Goal: Transaction & Acquisition: Obtain resource

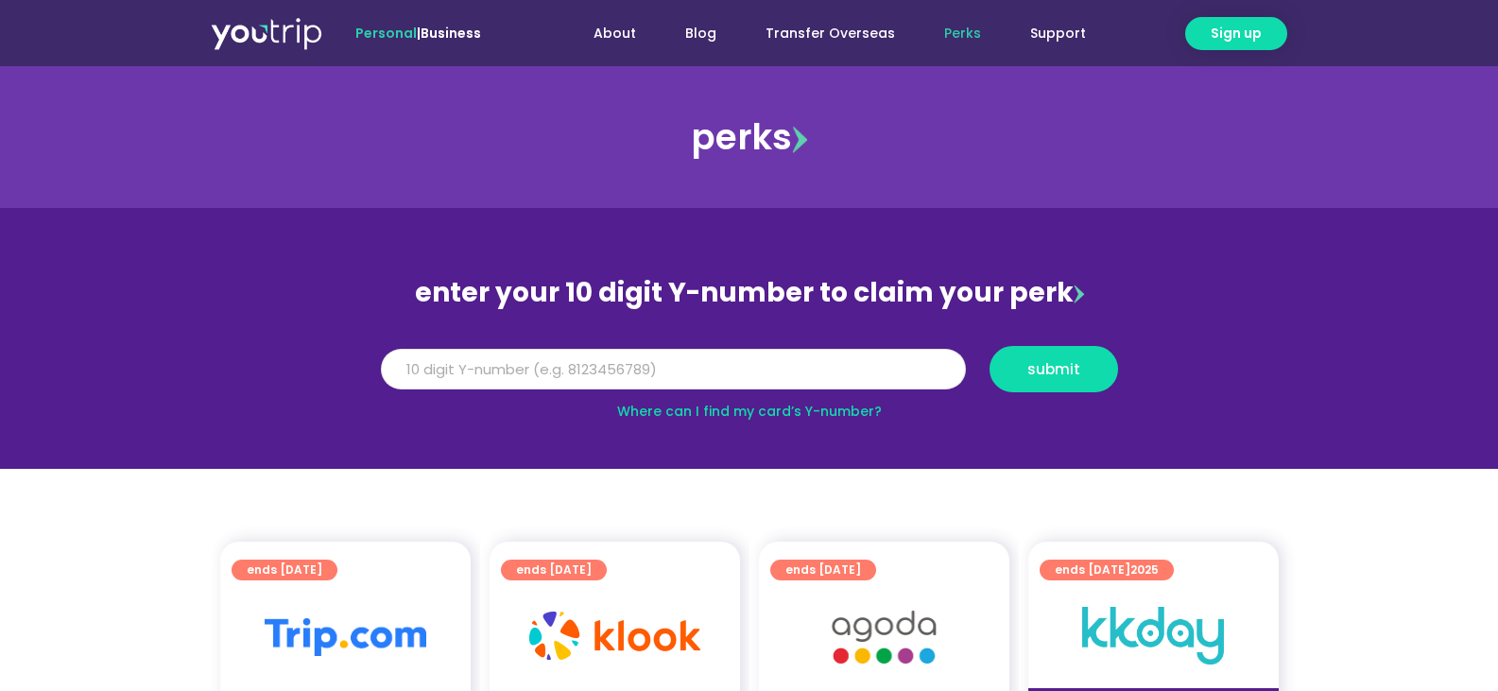
click at [522, 364] on input "Y Number" at bounding box center [673, 370] width 585 height 42
click at [1057, 375] on span "submit" at bounding box center [1053, 369] width 53 height 14
type input "5"
click at [820, 408] on link "Where can I find my card’s Y-number?" at bounding box center [749, 411] width 265 height 19
click at [564, 365] on input "Y Number" at bounding box center [673, 370] width 585 height 42
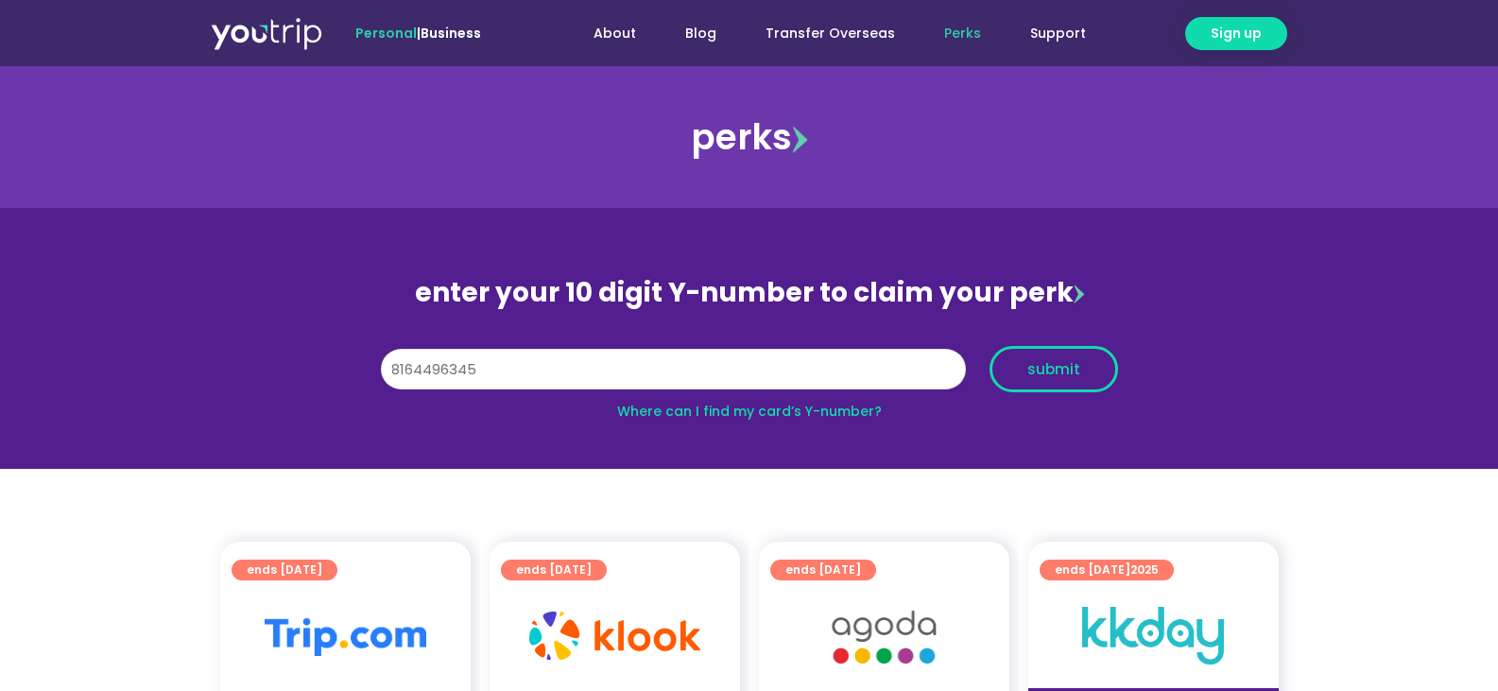
type input "8164496345"
click at [1021, 368] on span "submit" at bounding box center [1053, 369] width 96 height 14
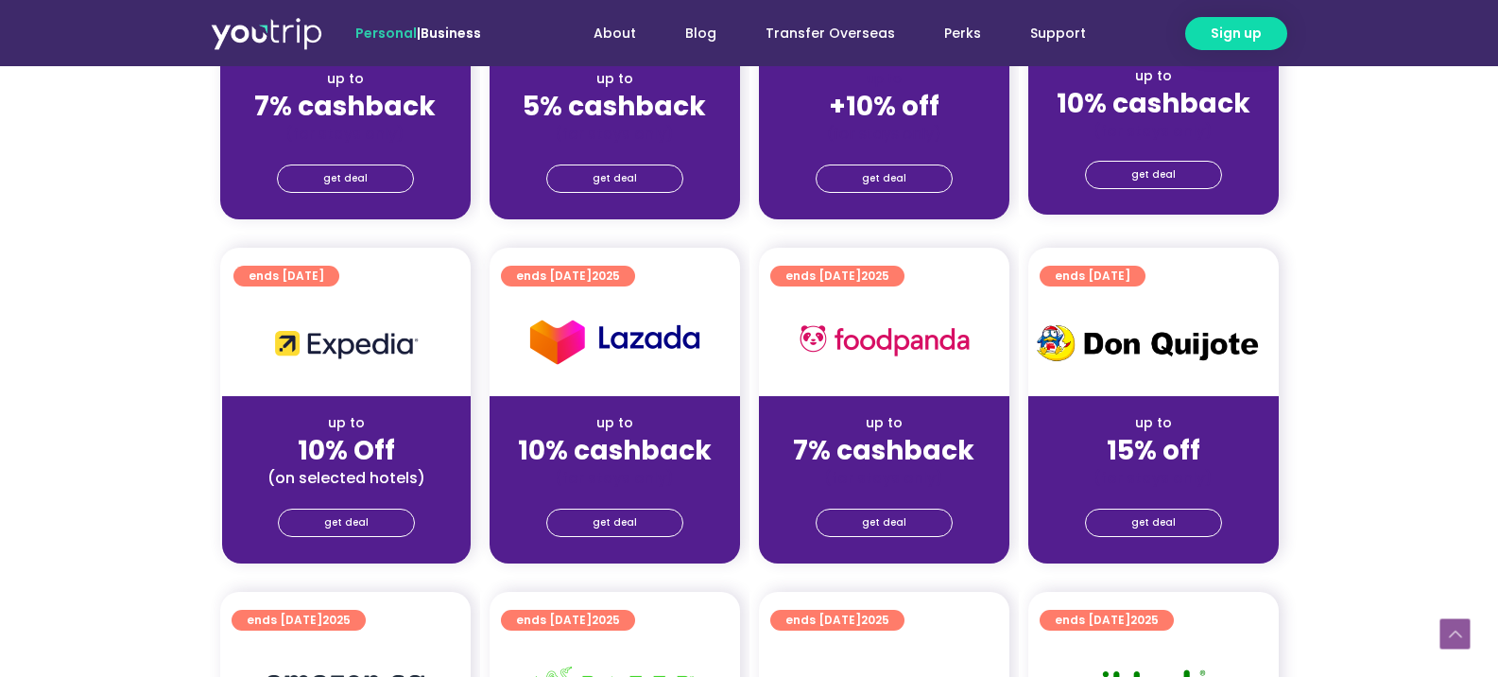
scroll to position [473, 0]
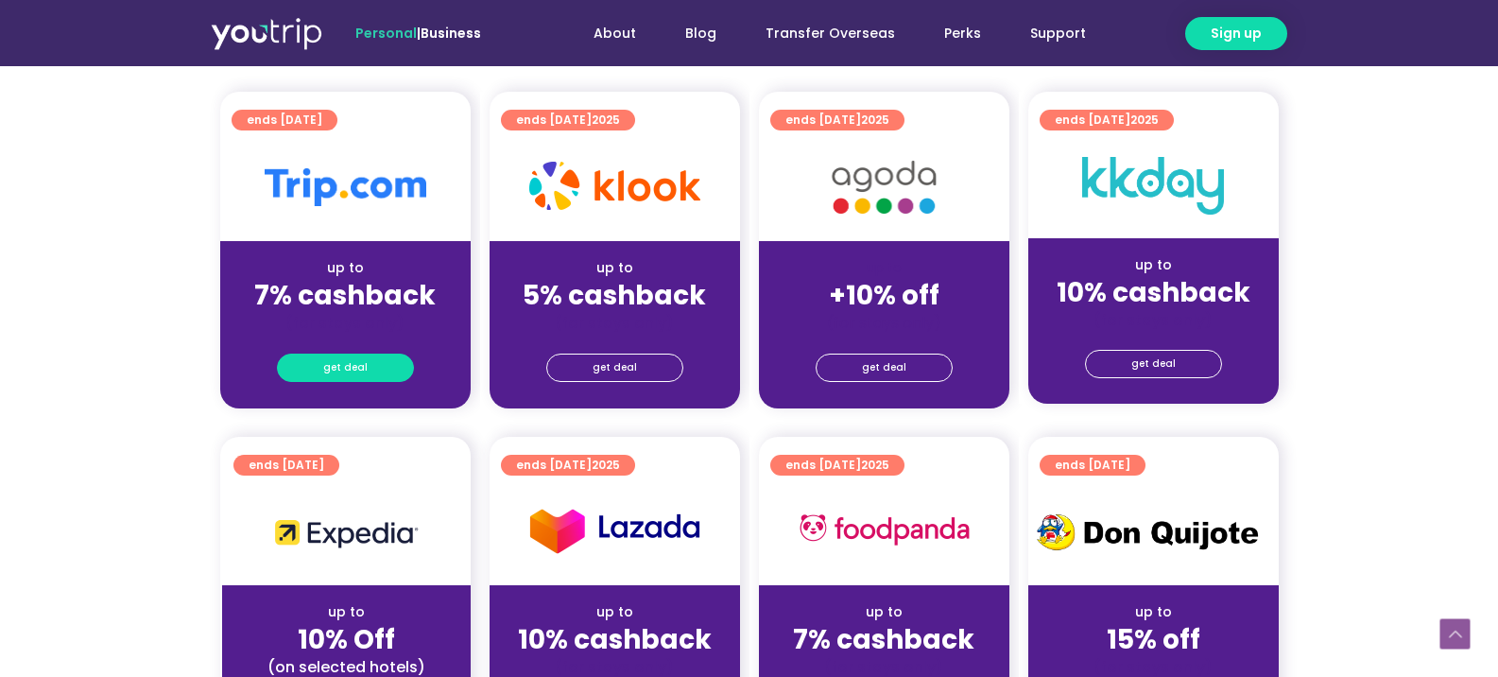
click at [358, 371] on span "get deal" at bounding box center [345, 367] width 44 height 26
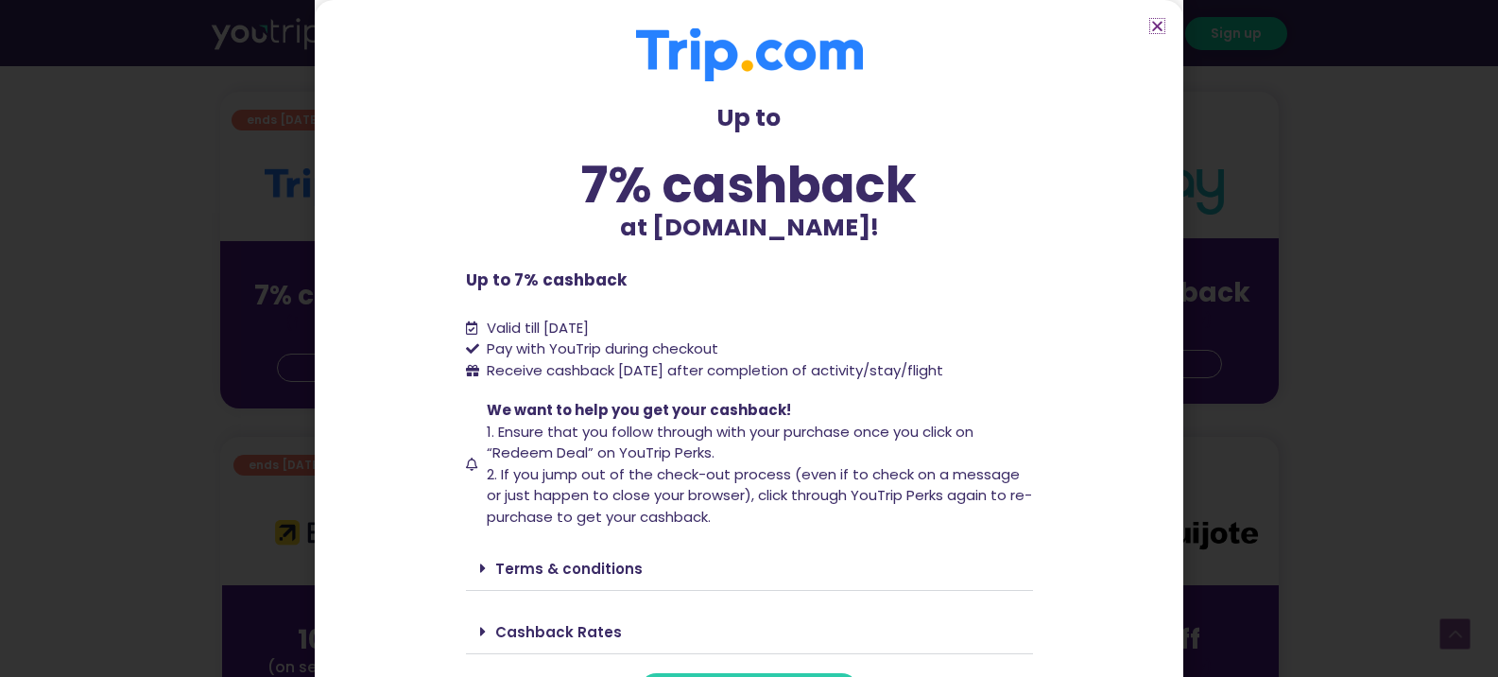
scroll to position [43, 0]
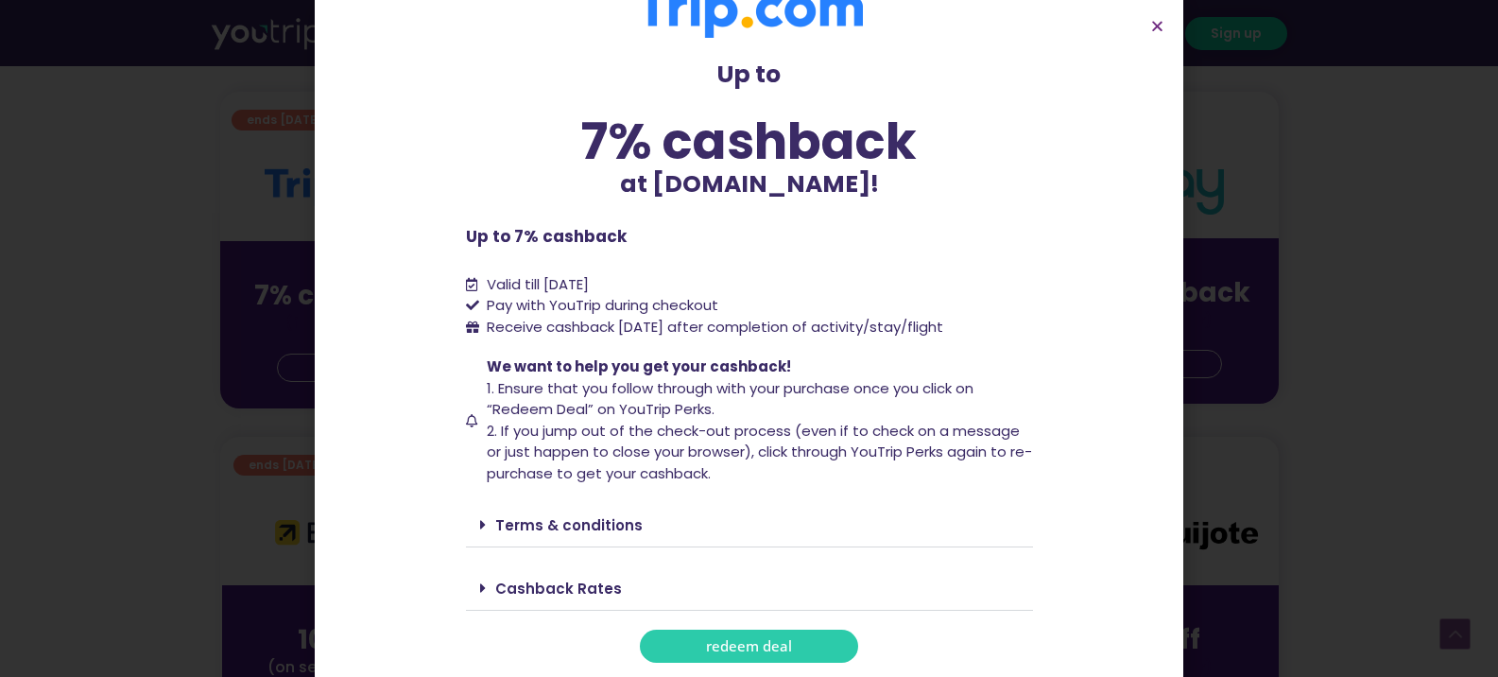
click at [480, 587] on span at bounding box center [487, 587] width 15 height 15
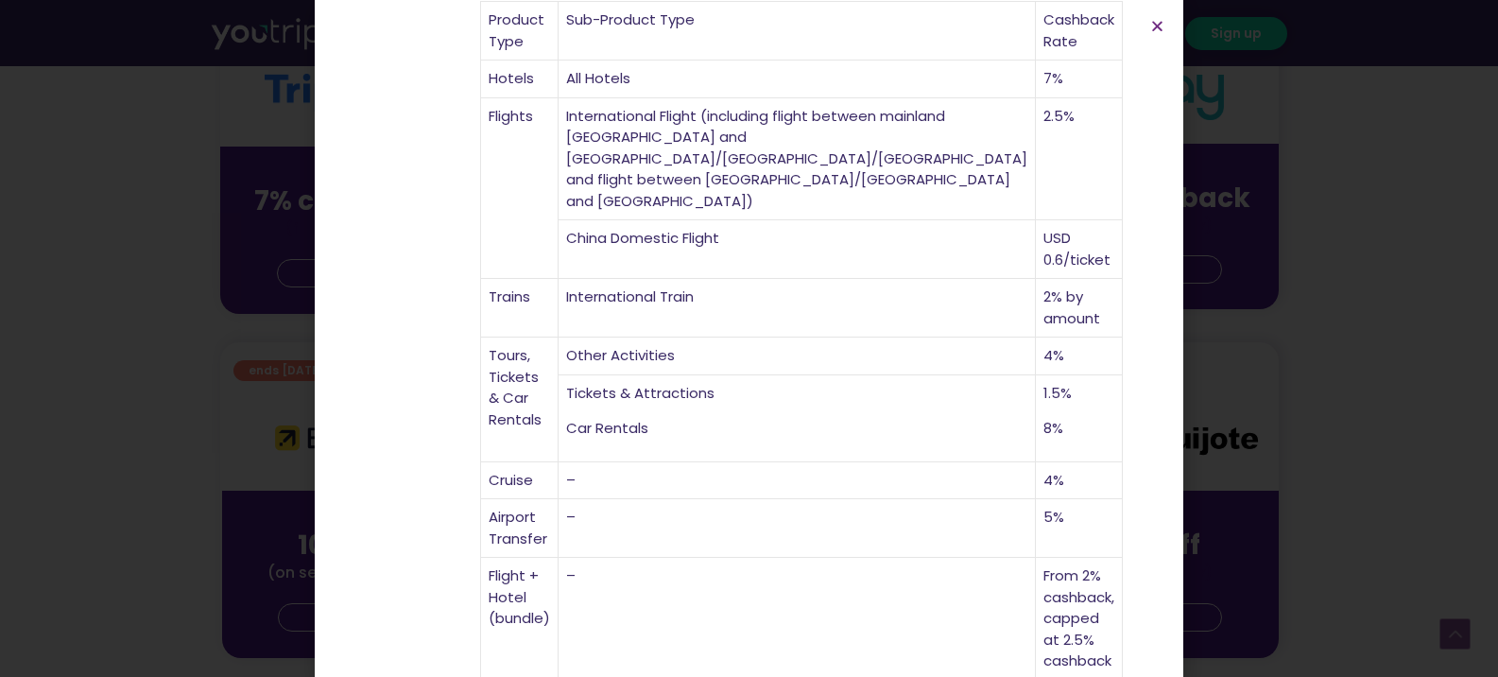
scroll to position [662, 0]
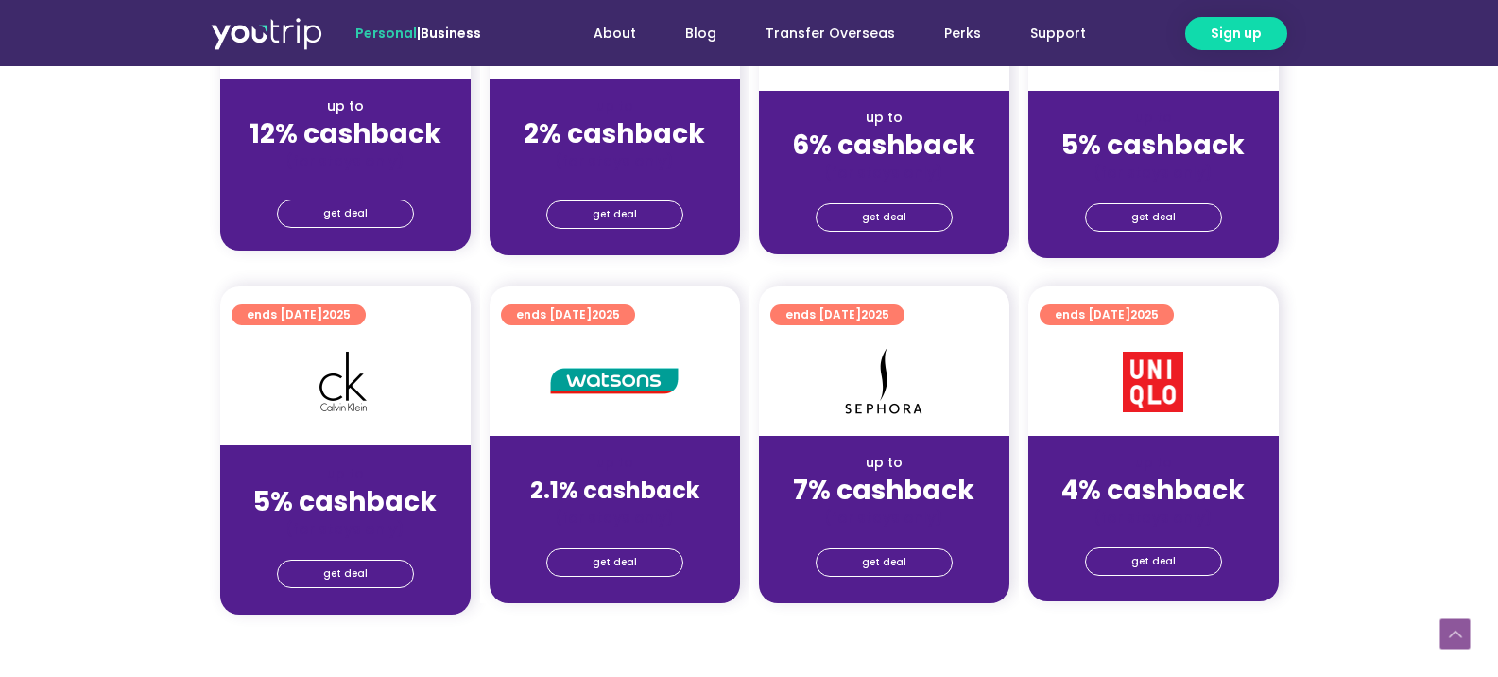
scroll to position [1418, 0]
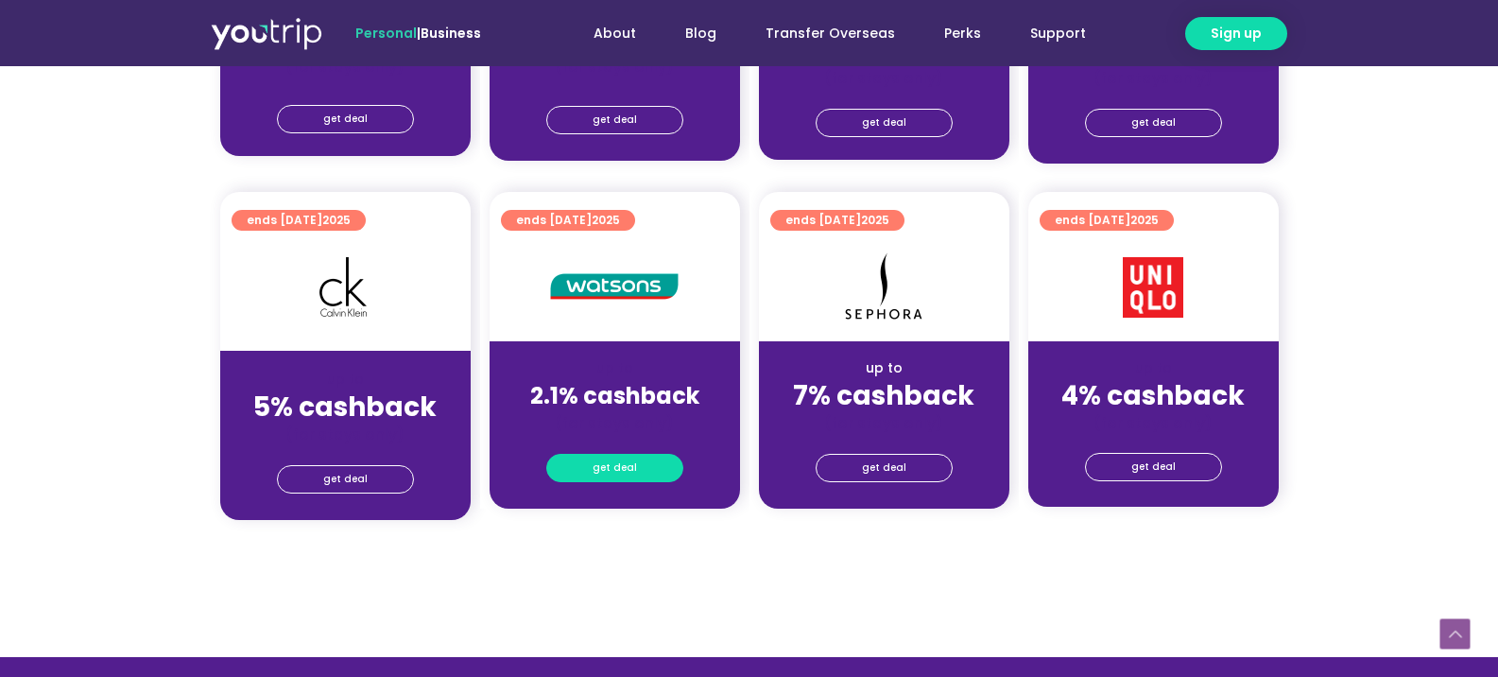
click at [611, 473] on span "get deal" at bounding box center [615, 468] width 44 height 26
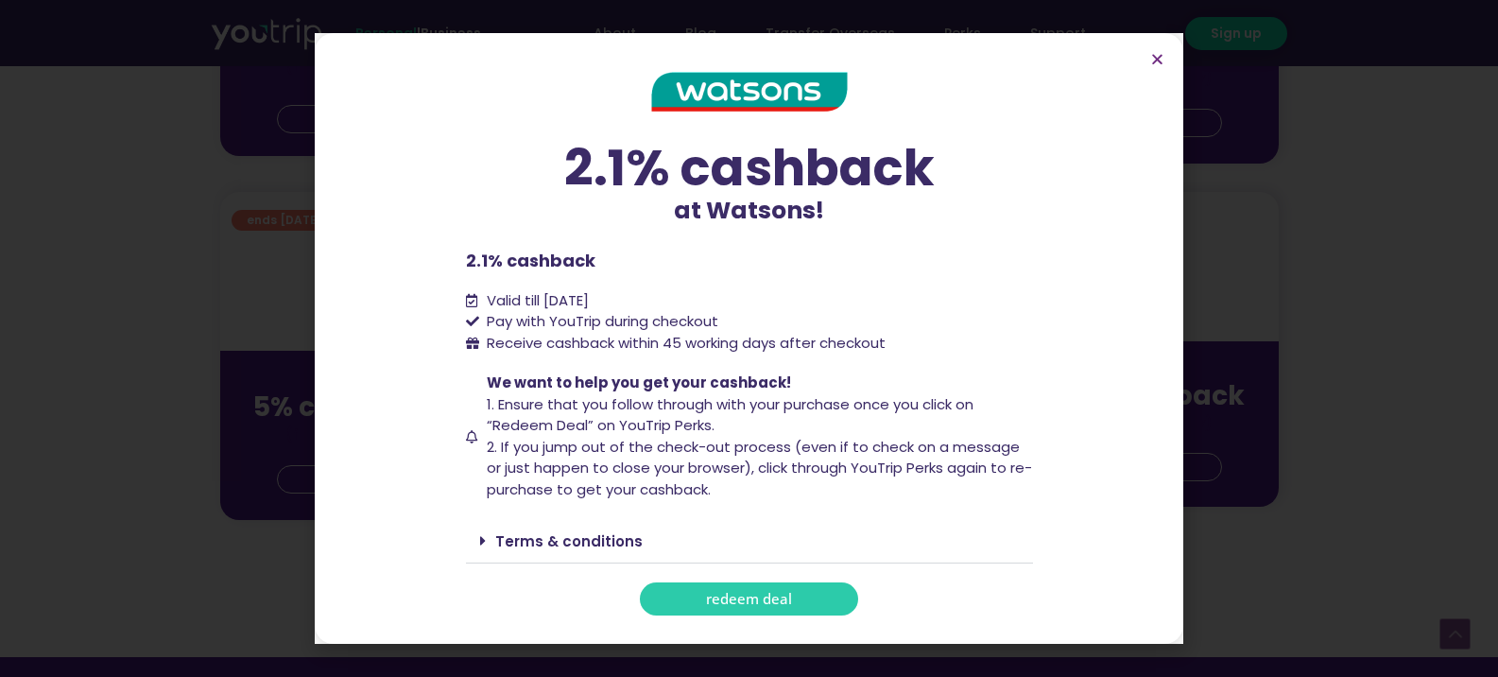
scroll to position [1512, 0]
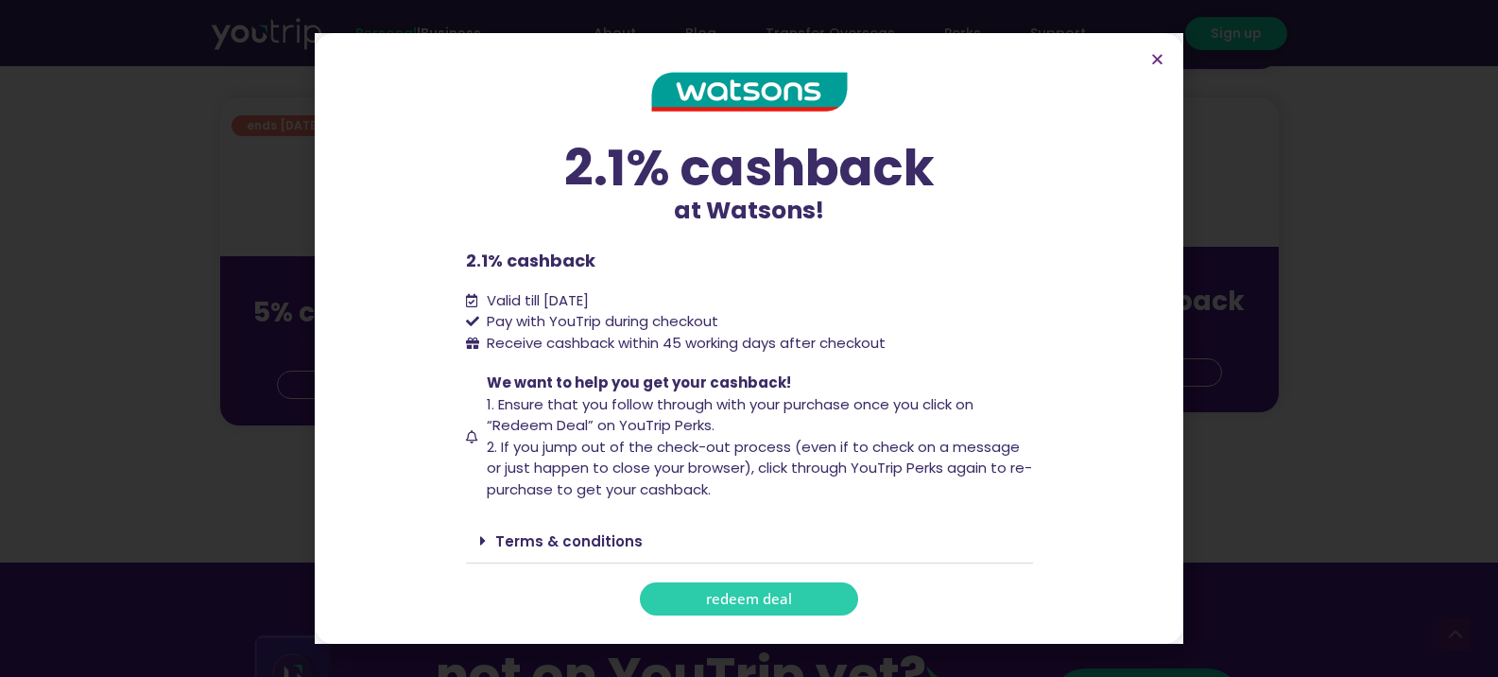
click at [725, 609] on link "redeem deal" at bounding box center [749, 598] width 218 height 33
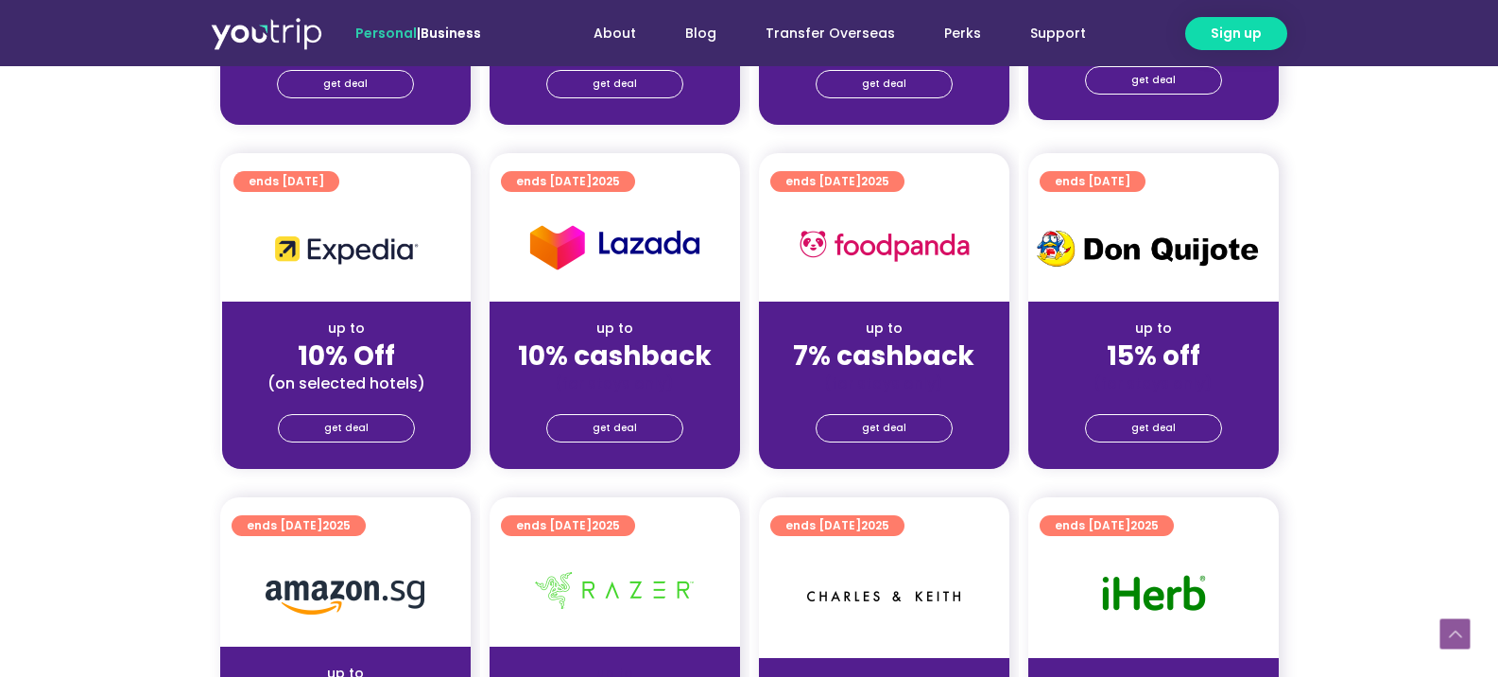
scroll to position [473, 0]
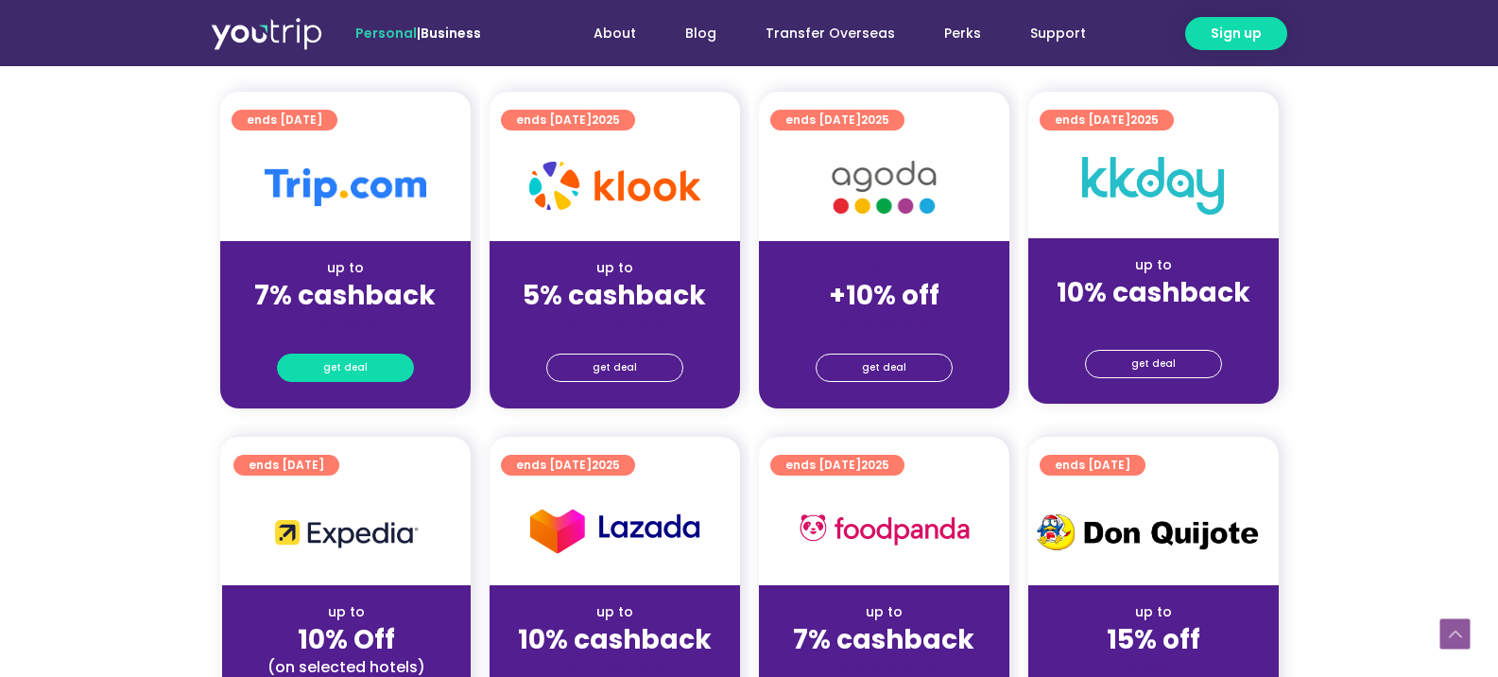
click at [367, 361] on link "get deal" at bounding box center [345, 367] width 137 height 28
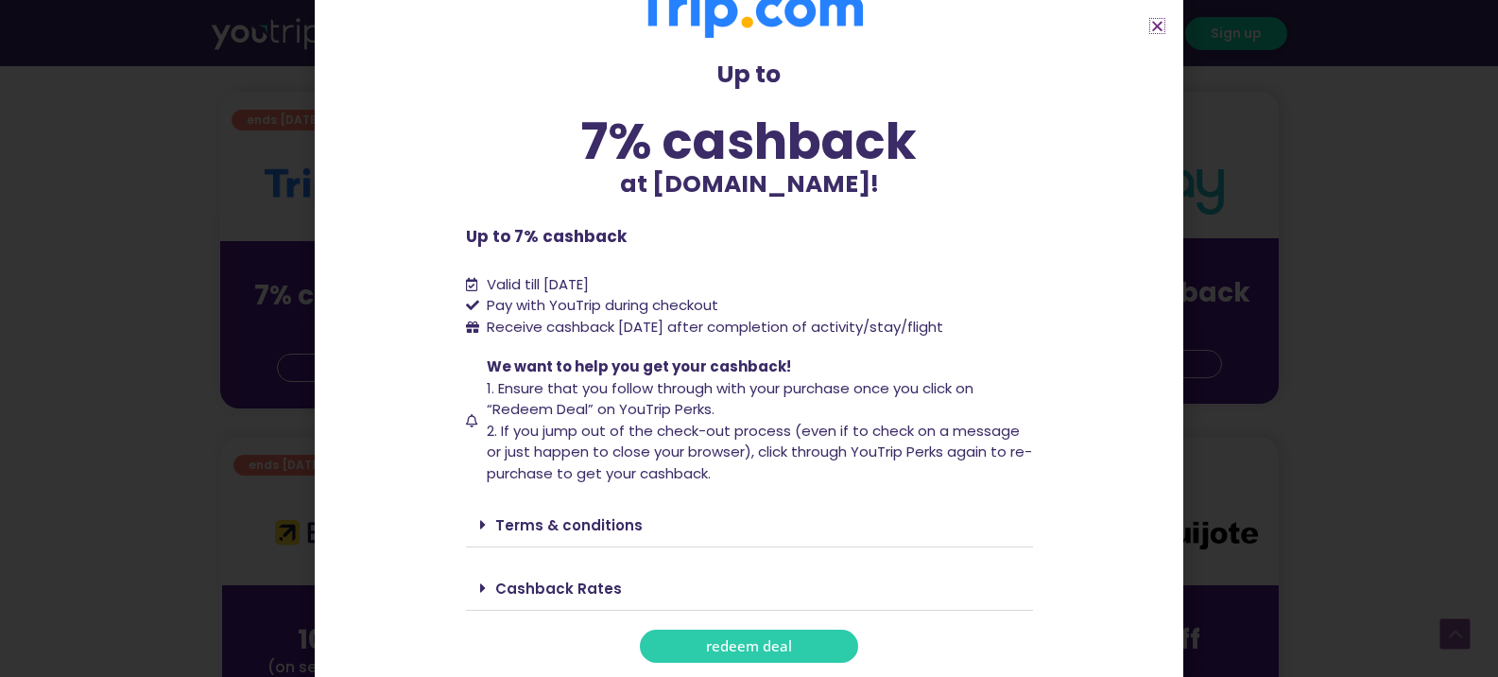
scroll to position [567, 0]
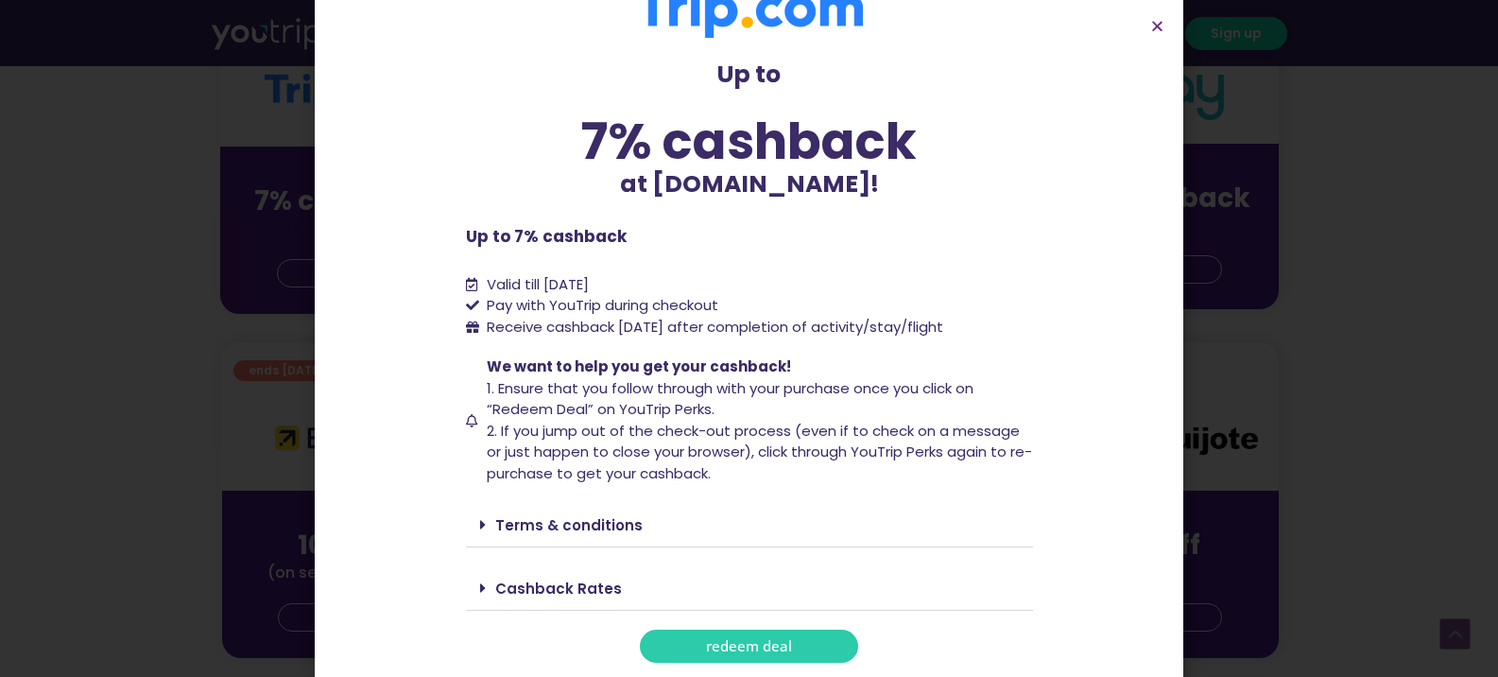
click at [480, 587] on span at bounding box center [487, 587] width 15 height 15
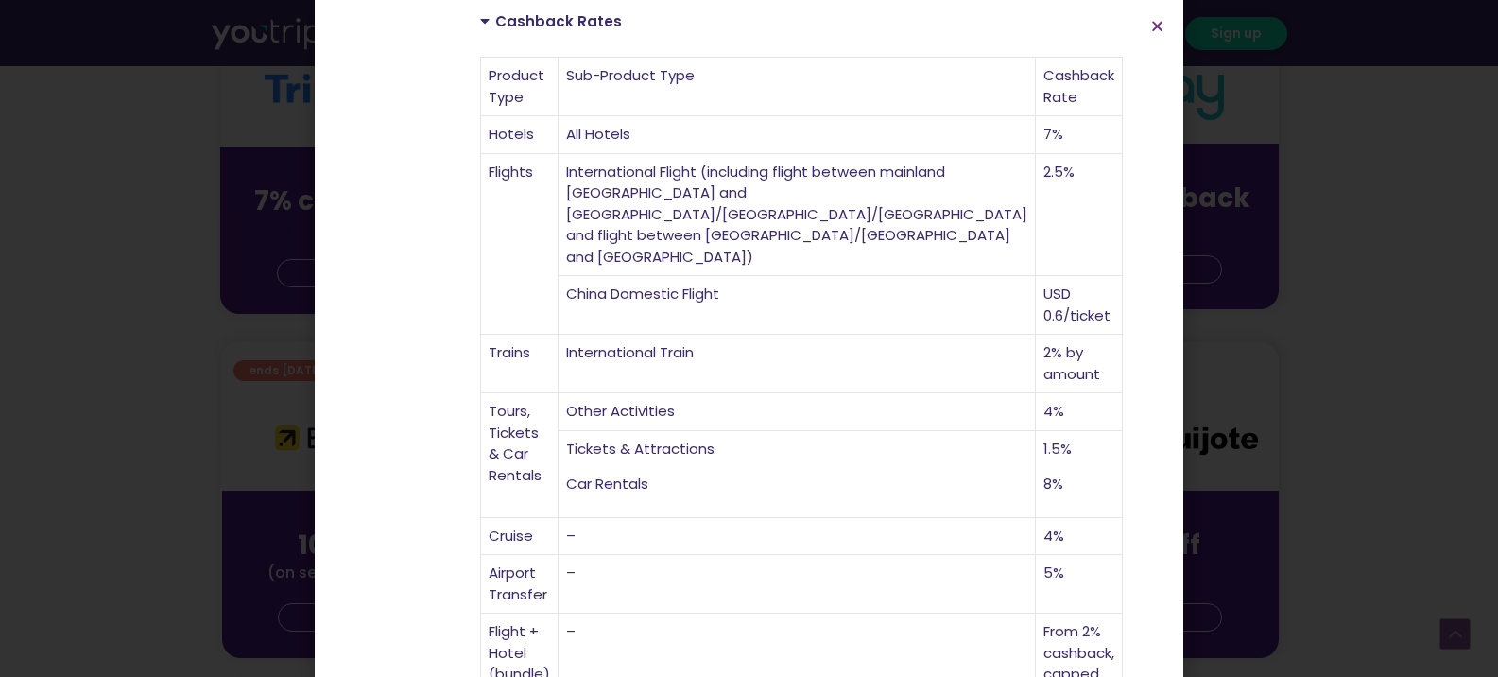
scroll to position [666, 0]
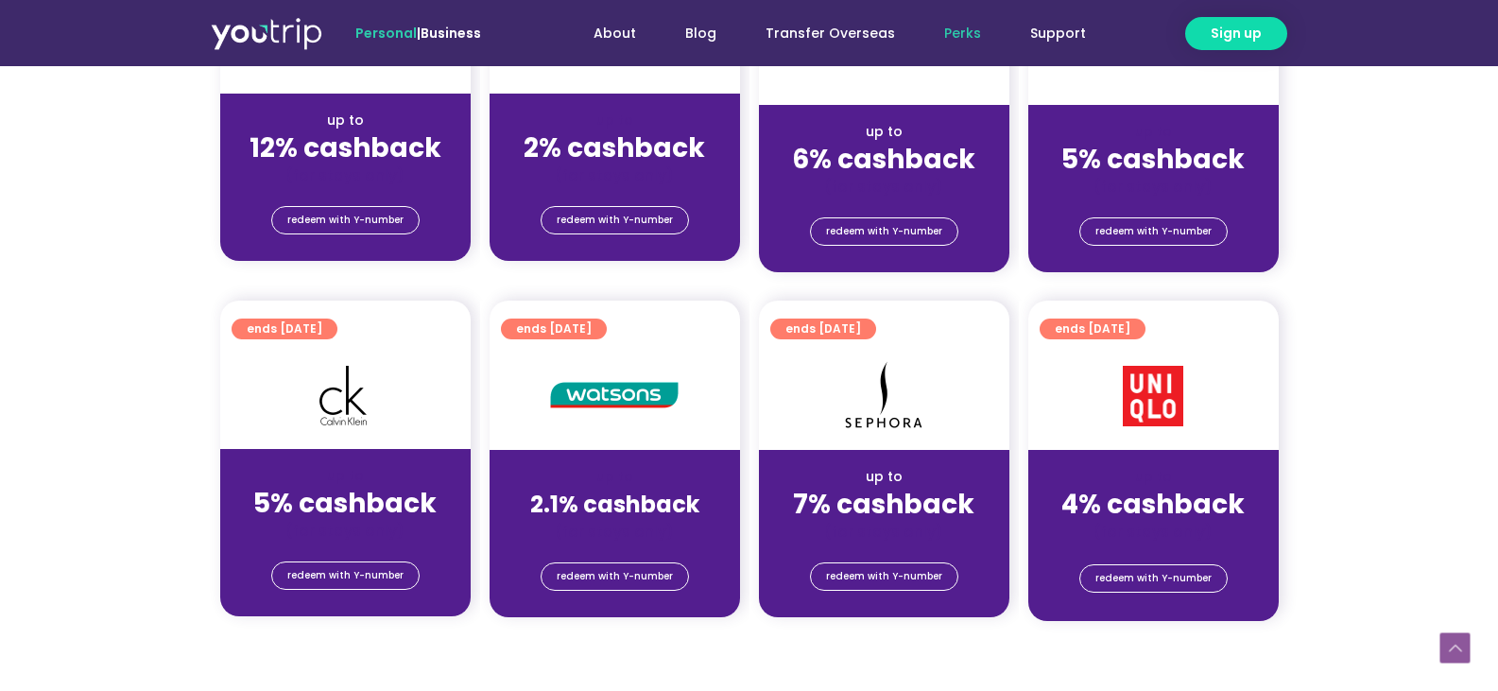
scroll to position [1259, 0]
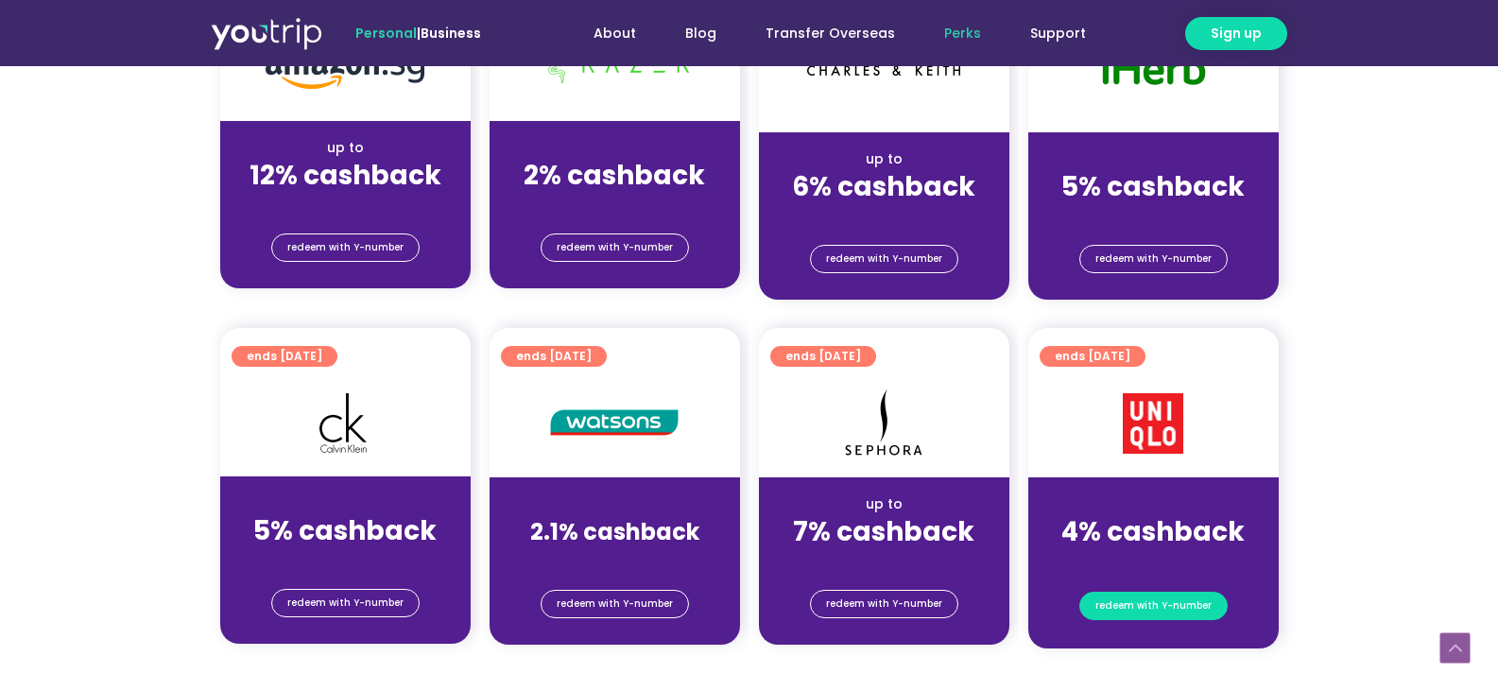
click at [1172, 603] on span "redeem with Y-number" at bounding box center [1153, 606] width 116 height 26
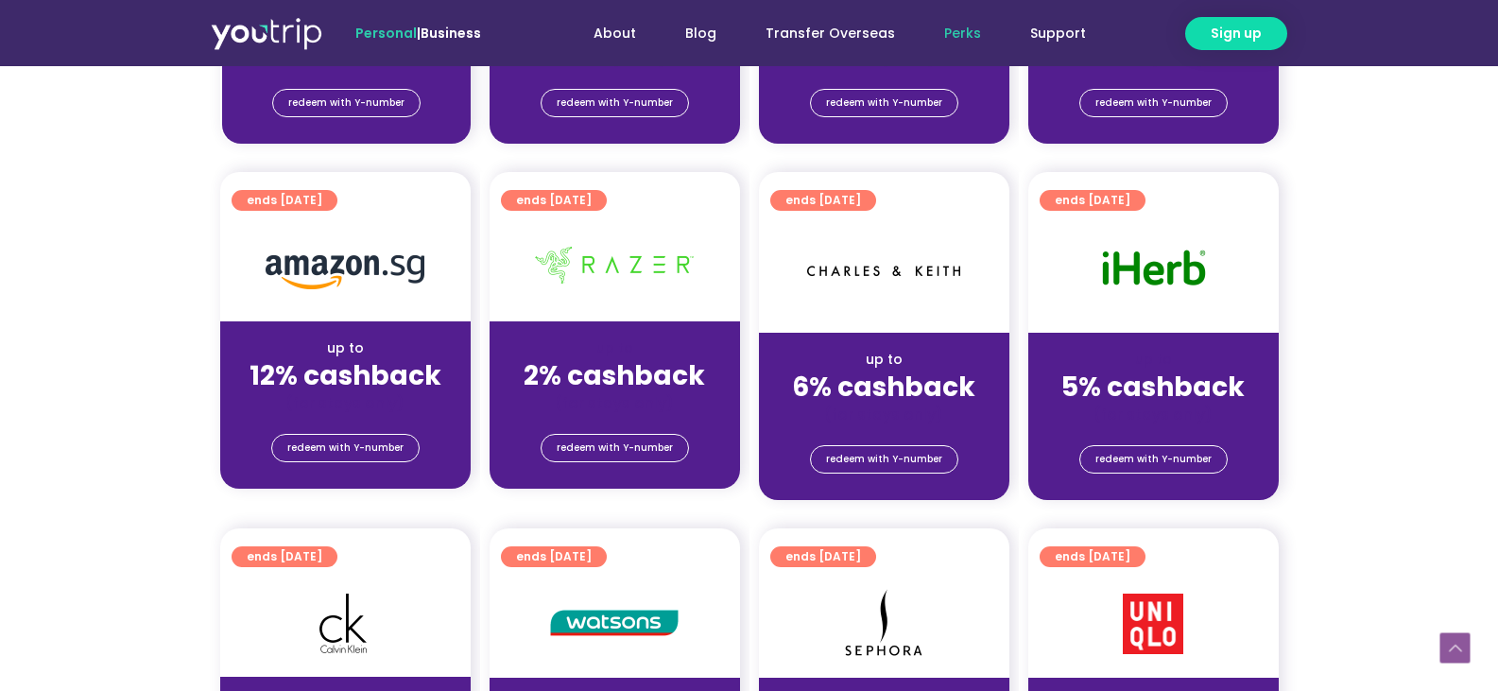
scroll to position [1247, 0]
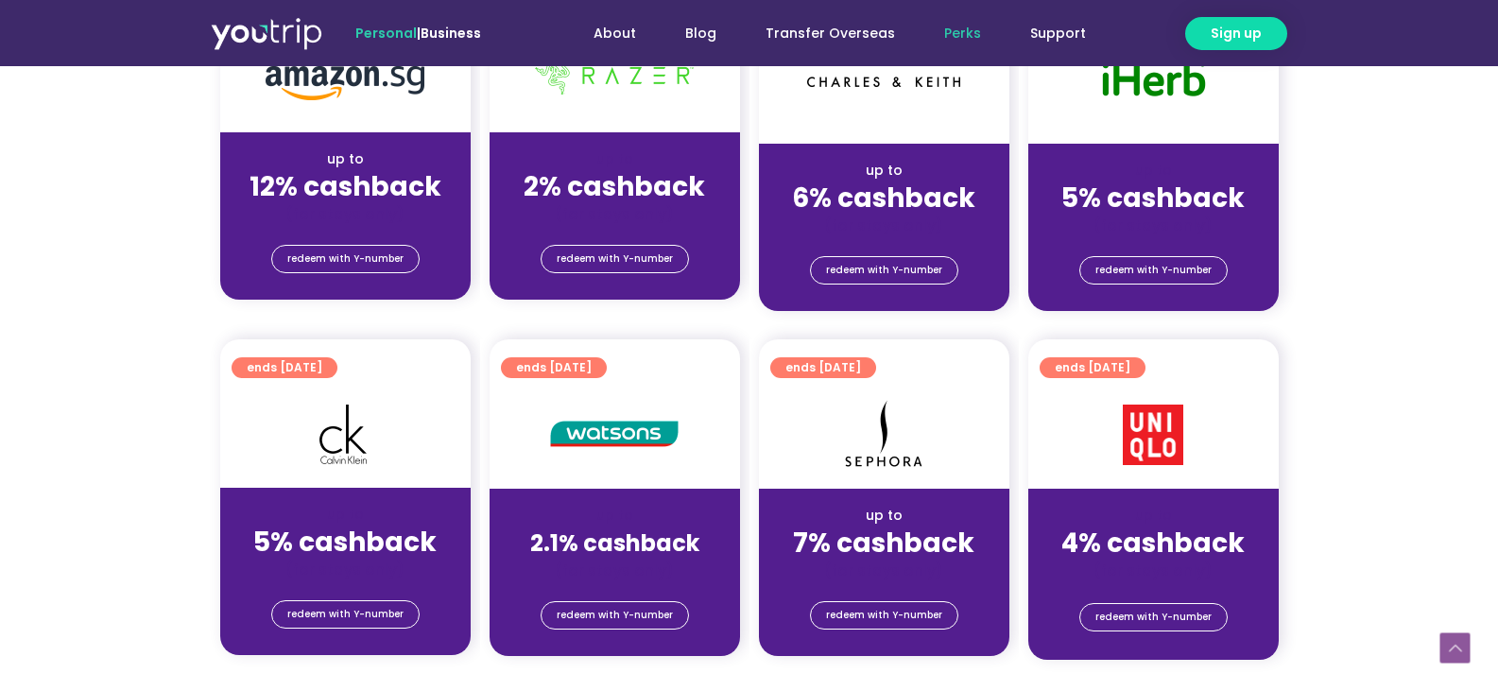
click at [1172, 554] on strong "4% cashback" at bounding box center [1152, 542] width 183 height 37
click at [1177, 615] on span "redeem with Y-number" at bounding box center [1153, 617] width 116 height 26
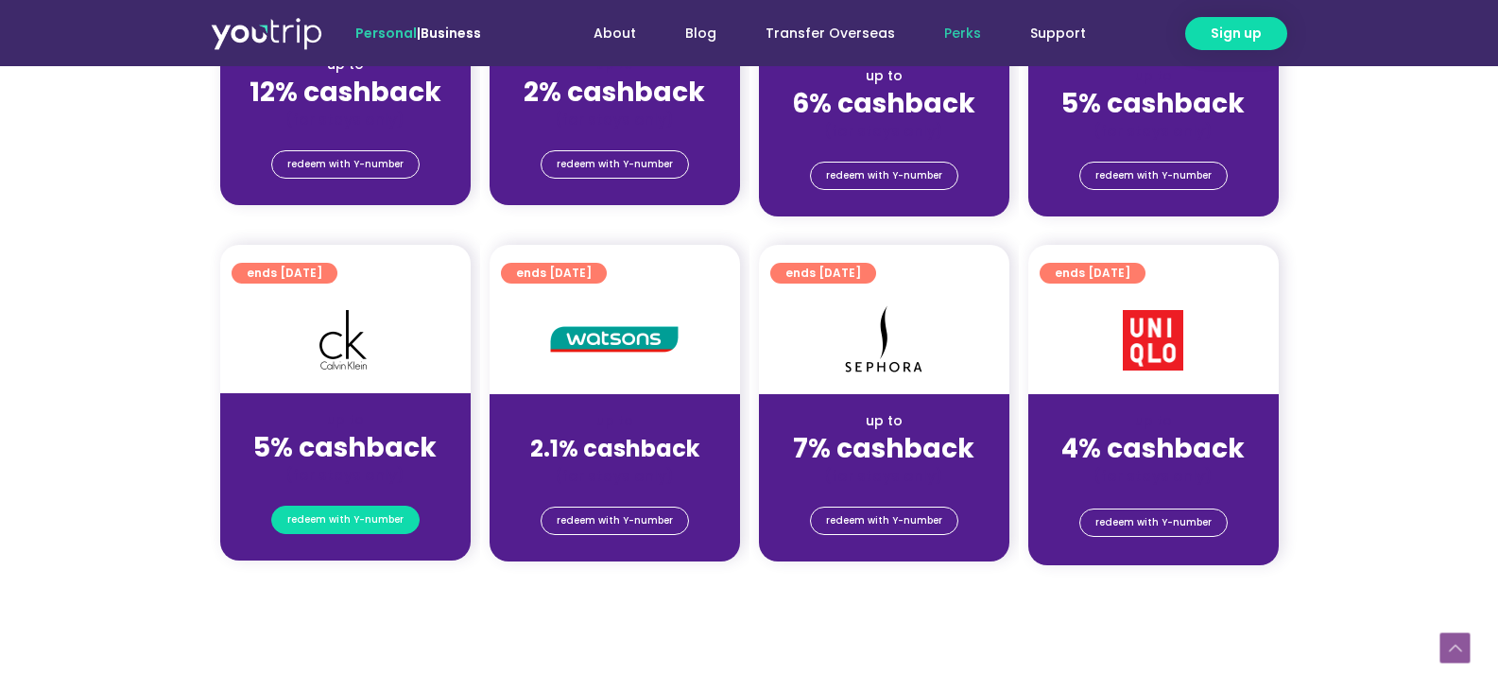
click at [353, 513] on span "redeem with Y-number" at bounding box center [345, 520] width 116 height 26
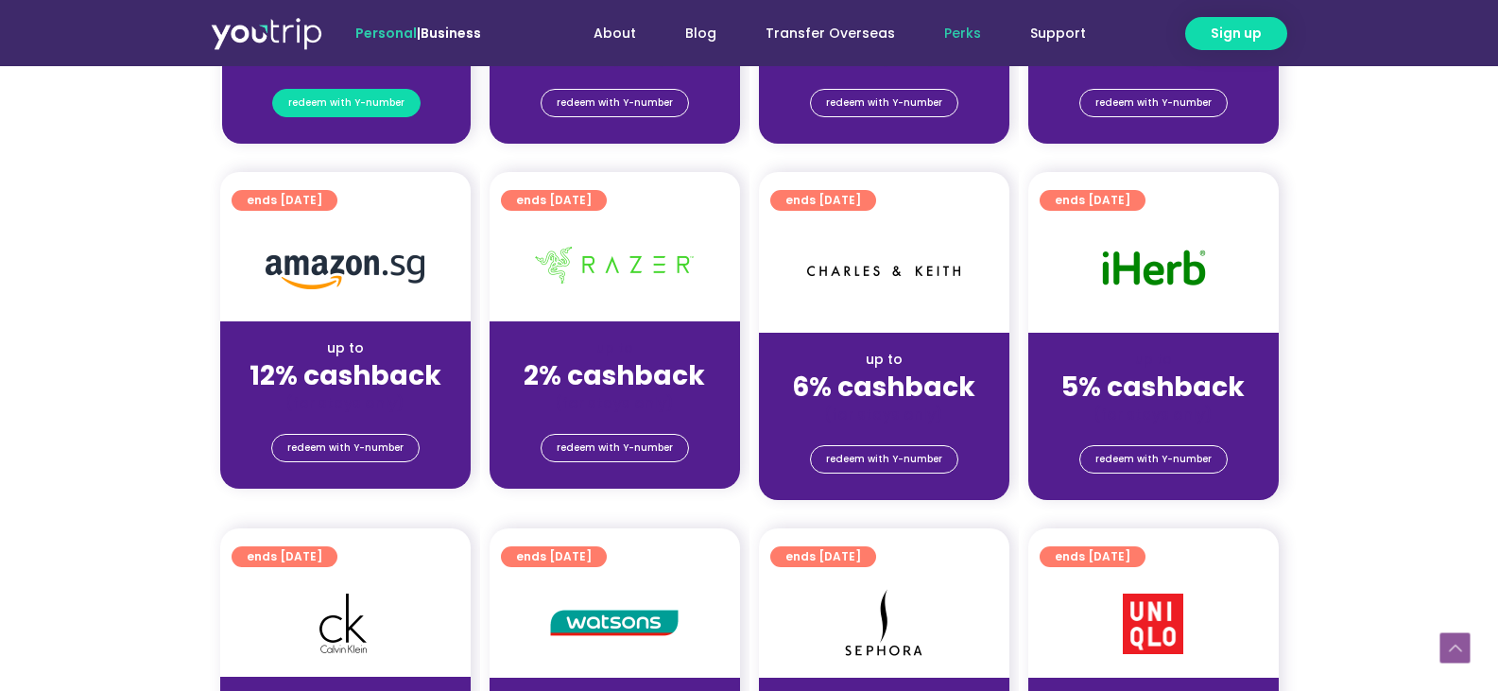
scroll to position [680, 0]
